Goal: Task Accomplishment & Management: Manage account settings

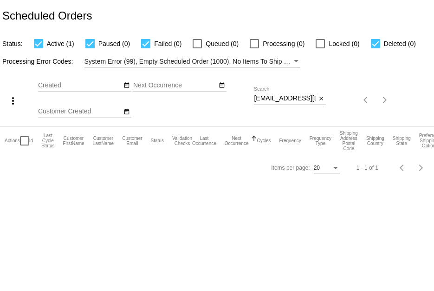
click at [253, 99] on div "Oct Jan Feb Mar Apr Su Mo" at bounding box center [146, 100] width 216 height 52
drag, startPoint x: 255, startPoint y: 99, endPoint x: 323, endPoint y: 127, distance: 73.9
click at [323, 127] on app-dashboard-scheduled-orders "Scheduled Orders Status: Active (1) Paused (0) Failed (0) Queued (0) Processing…" at bounding box center [217, 90] width 434 height 181
click at [320, 99] on mat-icon "close" at bounding box center [321, 98] width 7 height 7
click at [318, 98] on mat-icon "search" at bounding box center [320, 100] width 11 height 14
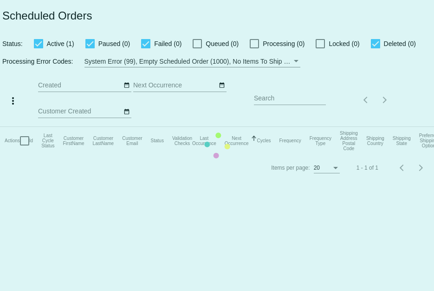
click at [305, 127] on mat-table "Actions Id Last Cycle Status Customer FirstName Customer LastName Customer Emai…" at bounding box center [217, 141] width 434 height 28
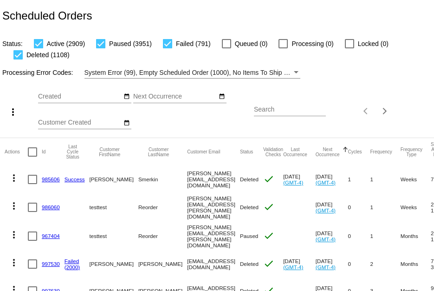
click at [265, 107] on input "Search" at bounding box center [290, 109] width 72 height 7
paste input "ercw55@gmail.com"
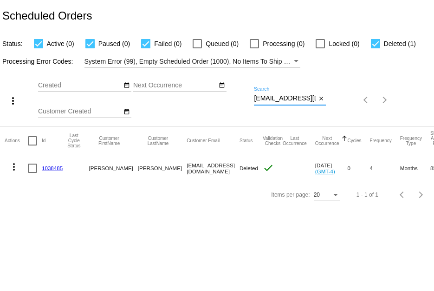
click at [49, 164] on mat-cell "1038485" at bounding box center [55, 168] width 26 height 27
click at [16, 166] on mat-icon "more_vert" at bounding box center [13, 166] width 11 height 11
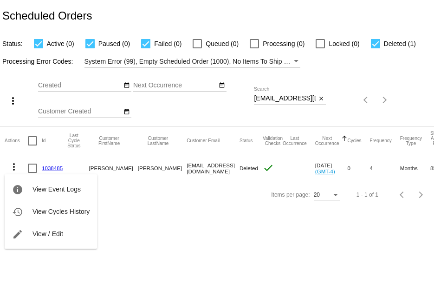
click at [168, 251] on div at bounding box center [217, 145] width 434 height 291
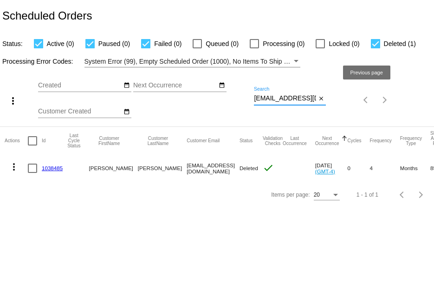
click at [371, 106] on div "more_vert Oct Jan Feb Mar Apr 1" at bounding box center [217, 96] width 434 height 59
paste input "boscosgirls@yahoo"
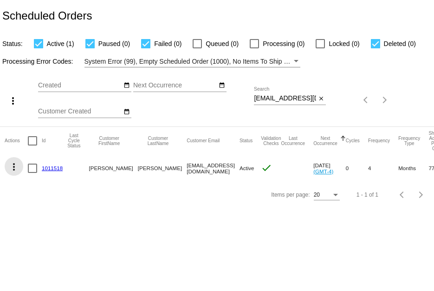
drag, startPoint x: 16, startPoint y: 165, endPoint x: 15, endPoint y: 174, distance: 8.9
click at [15, 174] on button "more_vert" at bounding box center [14, 166] width 19 height 19
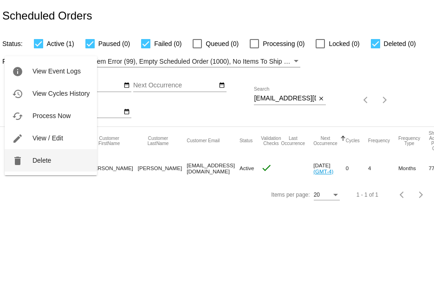
click at [33, 156] on span "Delete" at bounding box center [42, 159] width 19 height 7
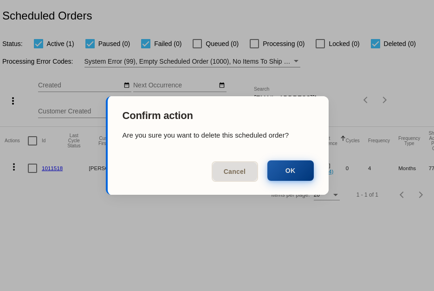
click at [291, 168] on button "OK" at bounding box center [290, 170] width 46 height 20
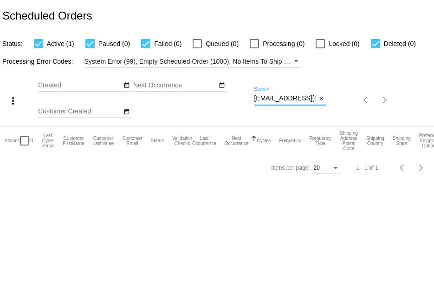
scroll to position [0, 8]
drag, startPoint x: 254, startPoint y: 99, endPoint x: 434, endPoint y: 97, distance: 179.7
click at [434, 97] on div "more_vert Oct Jan Feb Mar Apr 1" at bounding box center [217, 96] width 434 height 59
paste input "607 4th St Victoria, KS 67671"
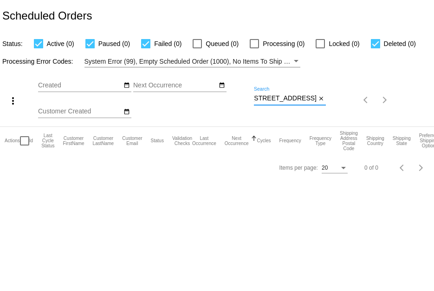
drag, startPoint x: 254, startPoint y: 97, endPoint x: 427, endPoint y: 116, distance: 174.2
click at [427, 116] on div "more_vert Oct Jan Feb Mar Apr 1" at bounding box center [217, 96] width 434 height 59
paste input "1040397"
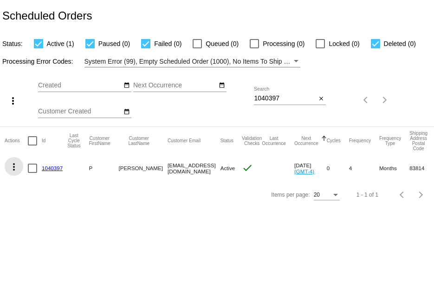
click at [15, 167] on mat-icon "more_vert" at bounding box center [13, 166] width 11 height 11
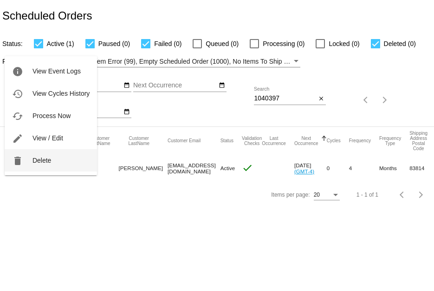
click at [26, 162] on button "delete Delete" at bounding box center [51, 160] width 92 height 22
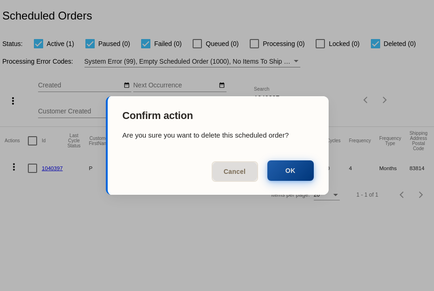
click at [299, 164] on button "OK" at bounding box center [290, 170] width 46 height 20
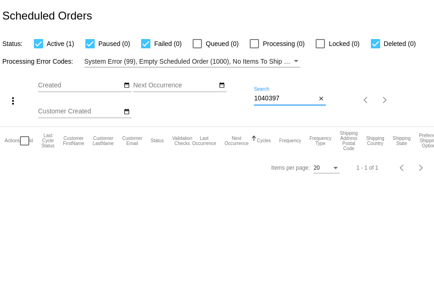
drag, startPoint x: 283, startPoint y: 97, endPoint x: 146, endPoint y: 82, distance: 137.8
click at [223, 87] on div "more_vert Oct Jan Feb Mar Apr 1" at bounding box center [217, 96] width 434 height 59
paste input "melissafmorgan1089@gmail.com"
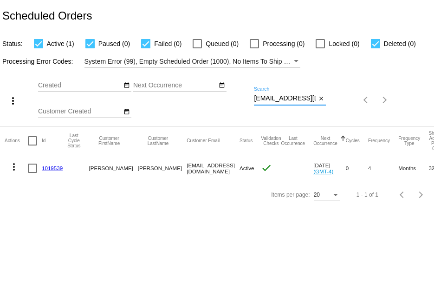
click at [17, 168] on mat-icon "more_vert" at bounding box center [13, 166] width 11 height 11
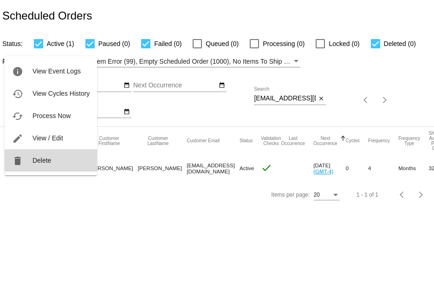
click at [26, 163] on button "delete Delete" at bounding box center [51, 160] width 92 height 22
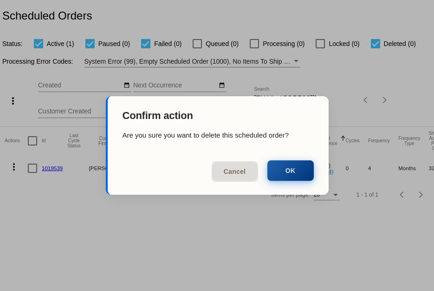
click at [291, 175] on button "OK" at bounding box center [290, 170] width 46 height 20
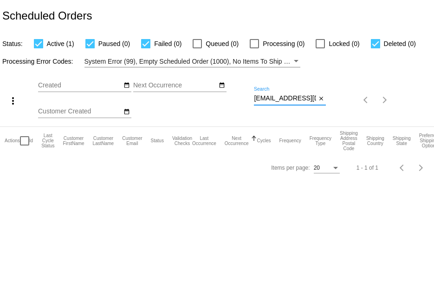
scroll to position [0, 34]
click at [393, 98] on div "more_vert Oct Jan Feb Mar Apr 1" at bounding box center [217, 96] width 434 height 59
paste input "mddaniels"
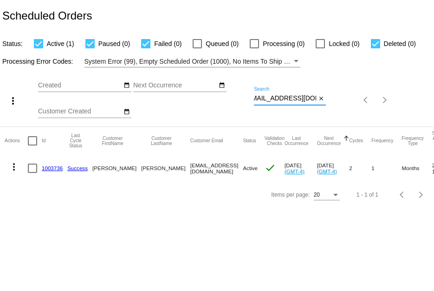
type input "mmddaniels@gmail.com"
click at [54, 167] on link "1003736" at bounding box center [52, 168] width 21 height 6
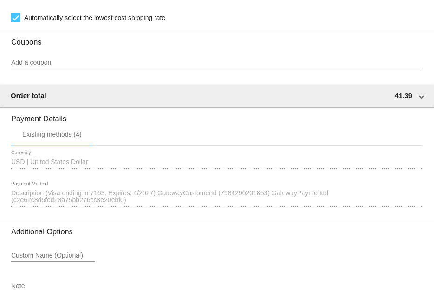
scroll to position [877, 0]
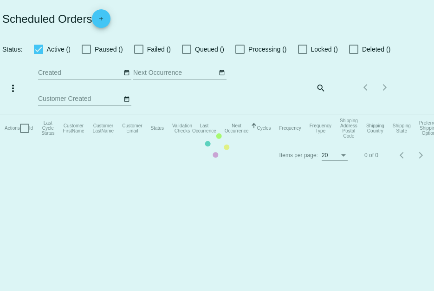
checkbox input "true"
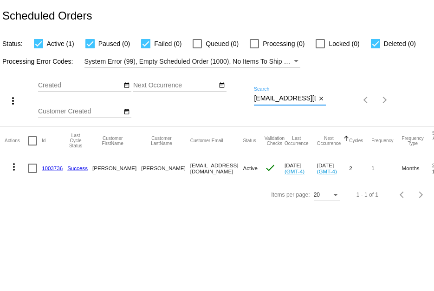
scroll to position [0, 9]
drag, startPoint x: 254, startPoint y: 100, endPoint x: 356, endPoint y: 115, distance: 102.8
click at [356, 115] on div "more_vert Oct Jan Feb Mar Apr 1" at bounding box center [217, 96] width 434 height 59
paste input "Jolynn G"
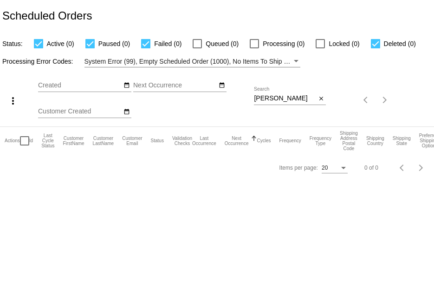
drag, startPoint x: 279, startPoint y: 99, endPoint x: 236, endPoint y: 102, distance: 42.8
click at [236, 102] on div "more_vert Oct Jan Feb Mar Apr 1" at bounding box center [217, 96] width 434 height 59
click at [284, 93] on div "Jolynn G Search" at bounding box center [285, 96] width 62 height 18
drag, startPoint x: 283, startPoint y: 96, endPoint x: 253, endPoint y: 93, distance: 30.3
click at [253, 93] on div "more_vert Oct Jan Feb Mar Apr 1" at bounding box center [217, 96] width 434 height 59
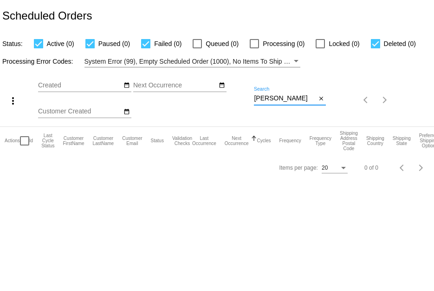
paste input "[EMAIL_ADDRESS][DOMAIN_NAME]"
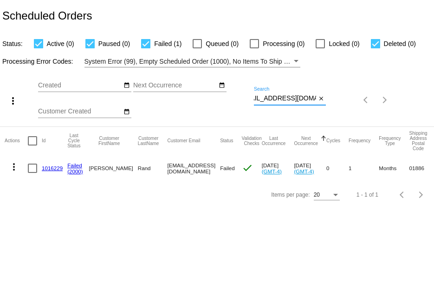
type input "[EMAIL_ADDRESS][DOMAIN_NAME]"
click at [54, 167] on link "1016229" at bounding box center [52, 168] width 21 height 6
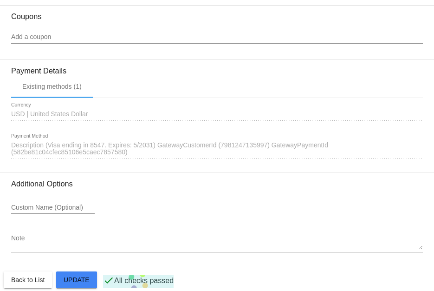
scroll to position [866, 0]
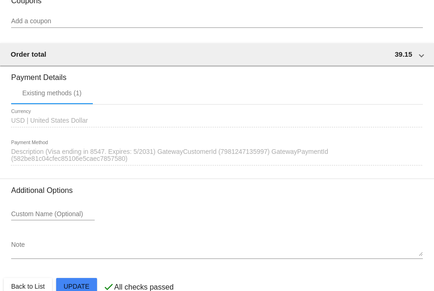
click at [123, 163] on span "Description (Visa ending in 8547. Expires: 5/2031) GatewayCustomerId (798124713…" at bounding box center [169, 155] width 317 height 15
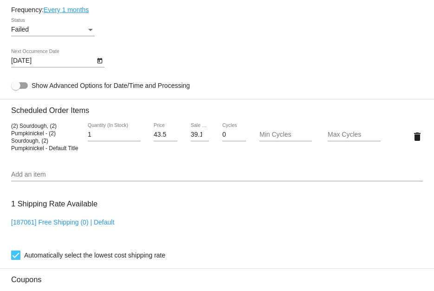
scroll to position [541, 0]
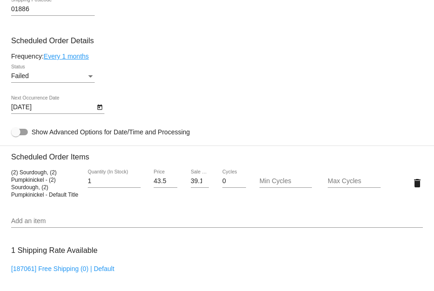
click at [79, 78] on div "Failed" at bounding box center [48, 75] width 75 height 7
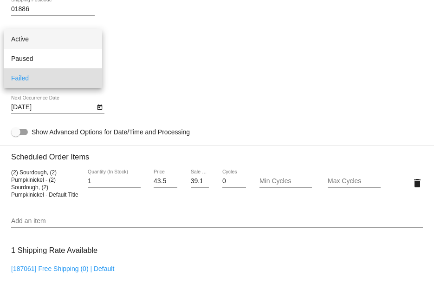
click at [80, 32] on span "Active" at bounding box center [53, 39] width 84 height 20
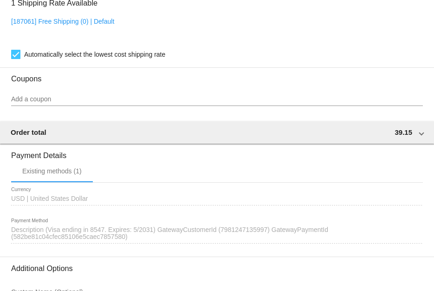
scroll to position [889, 0]
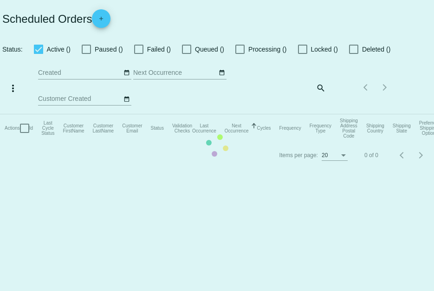
checkbox input "true"
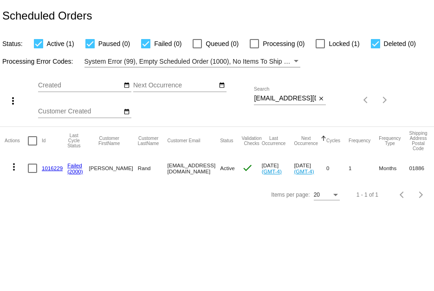
click at [18, 162] on mat-icon "more_vert" at bounding box center [13, 166] width 11 height 11
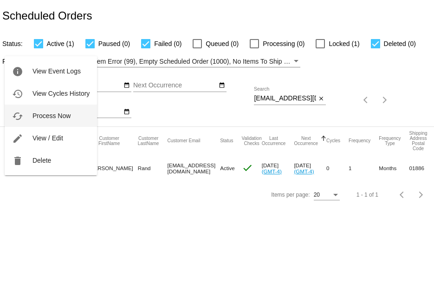
click at [54, 117] on span "Process Now" at bounding box center [52, 115] width 38 height 7
